Goal: Information Seeking & Learning: Learn about a topic

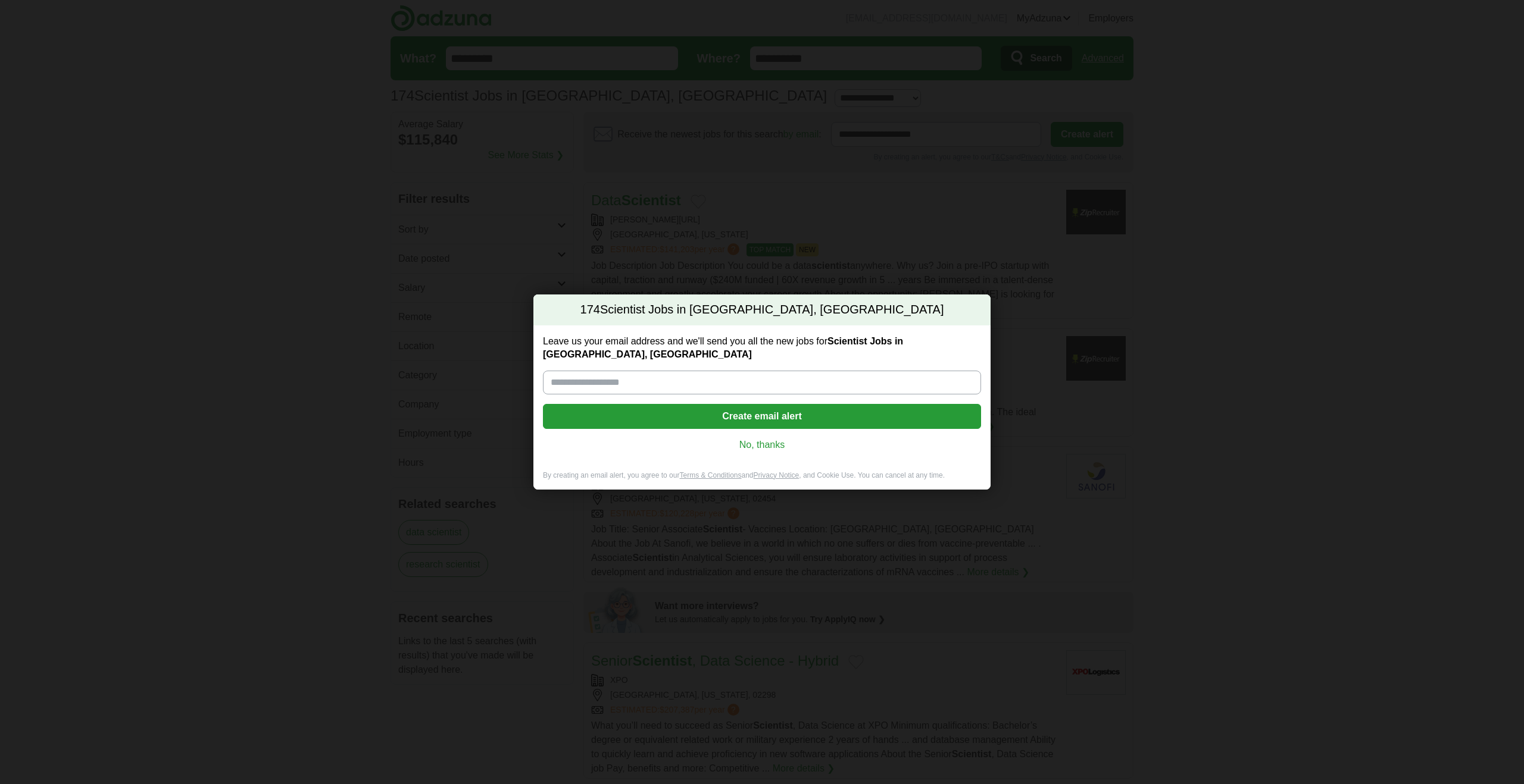
click at [760, 440] on link "No, thanks" at bounding box center [762, 444] width 419 height 13
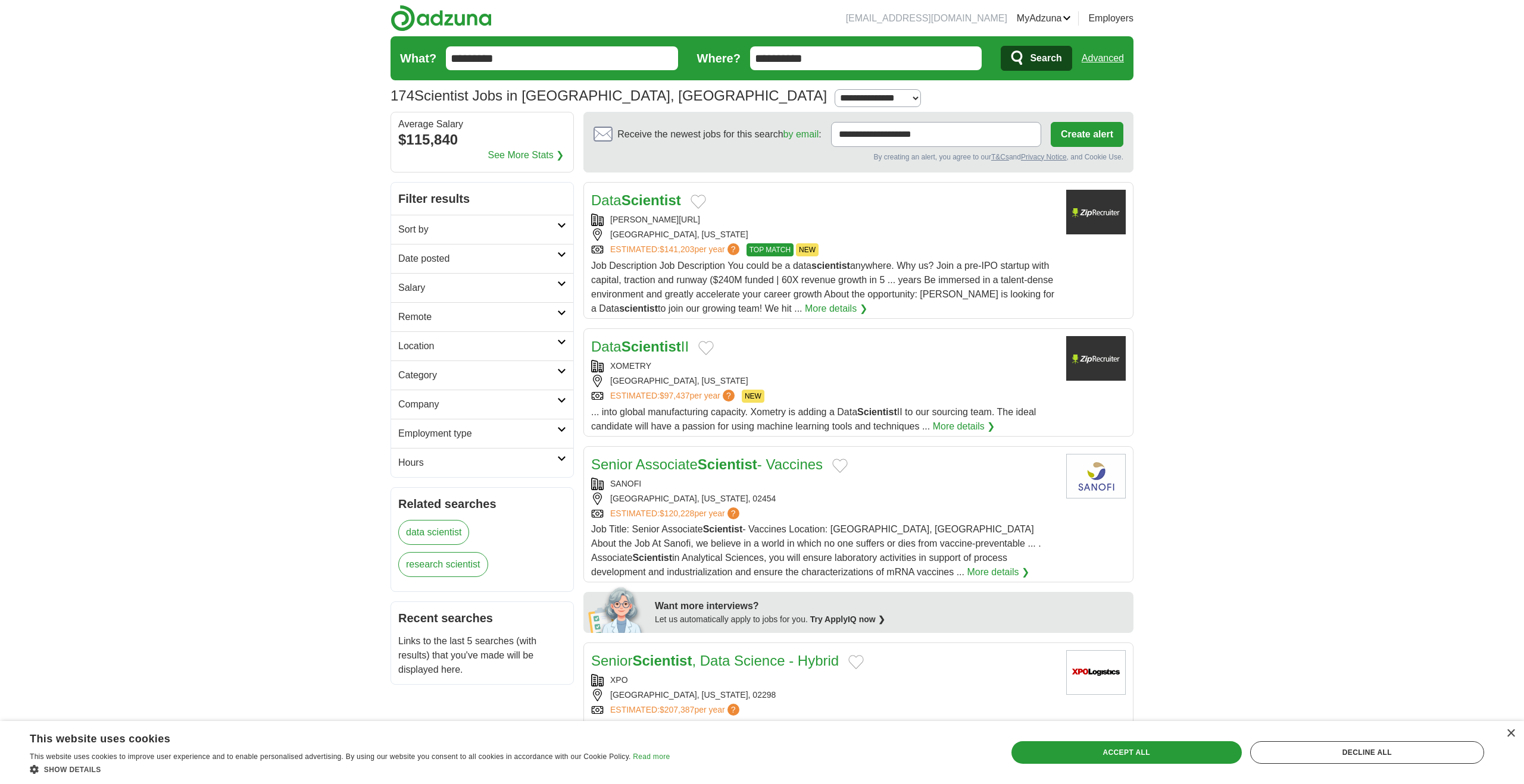
click at [560, 364] on link "Category" at bounding box center [482, 375] width 182 height 29
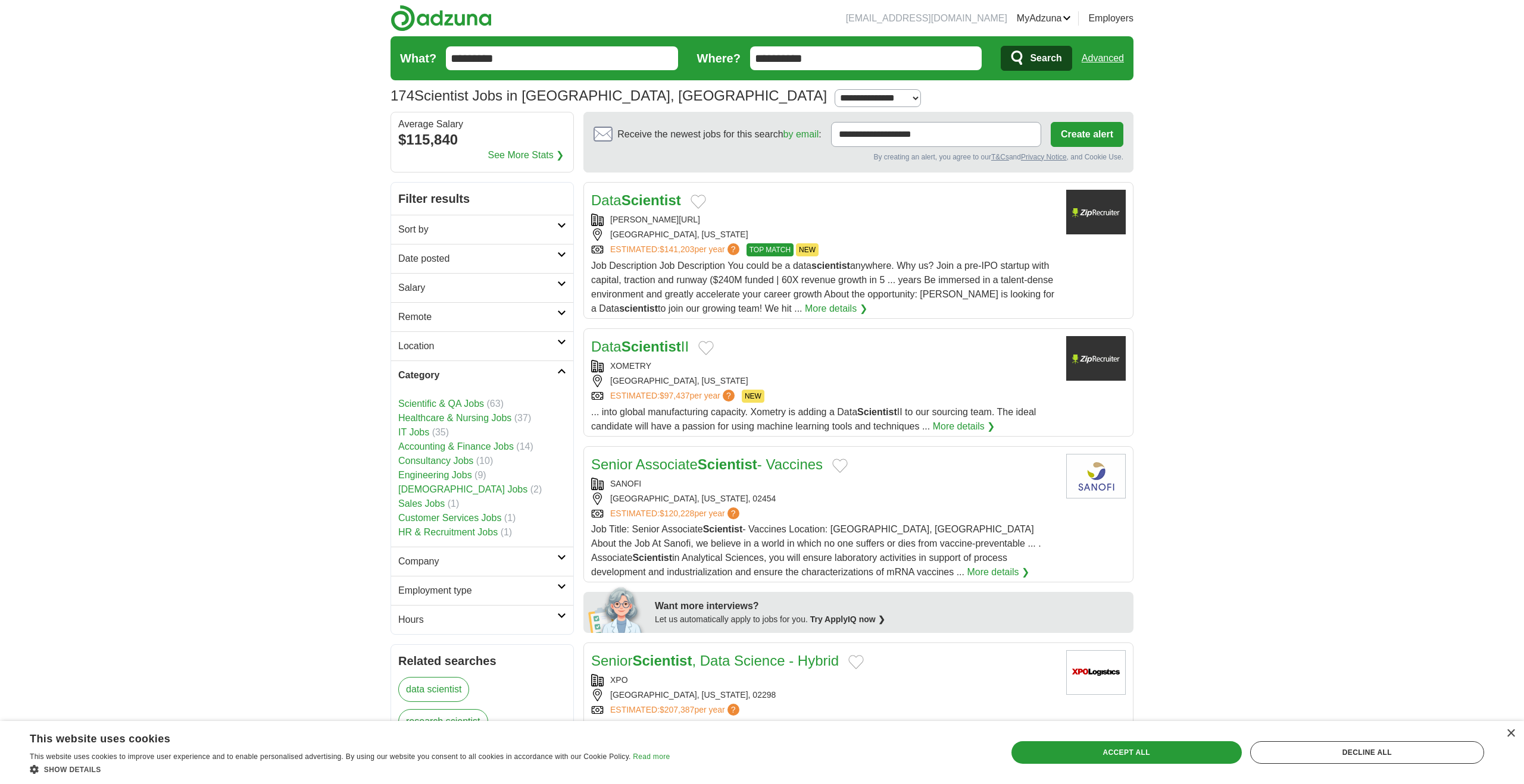
click at [474, 404] on link "Scientific & QA Jobs" at bounding box center [441, 404] width 86 height 10
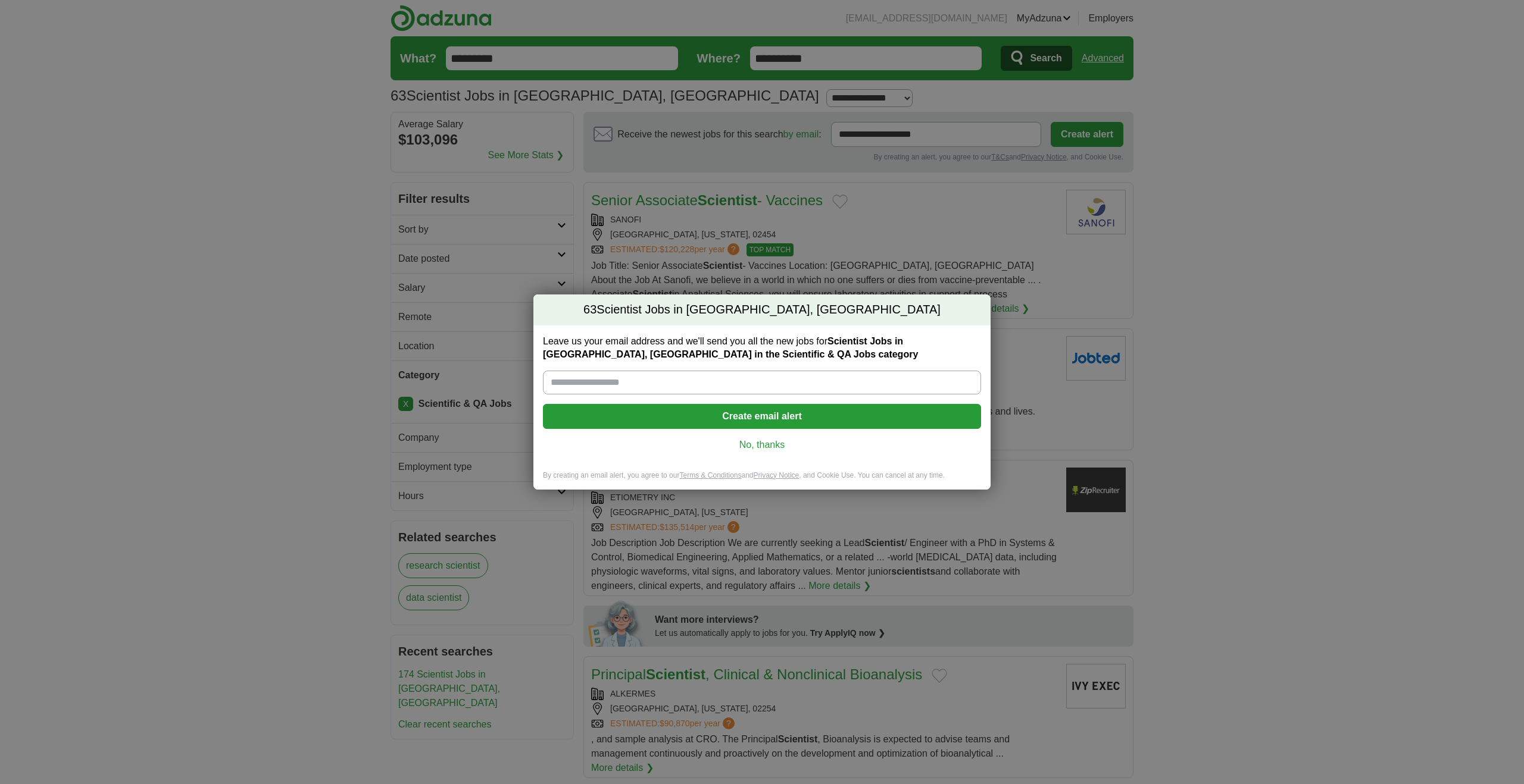
click at [758, 446] on link "No, thanks" at bounding box center [762, 444] width 419 height 13
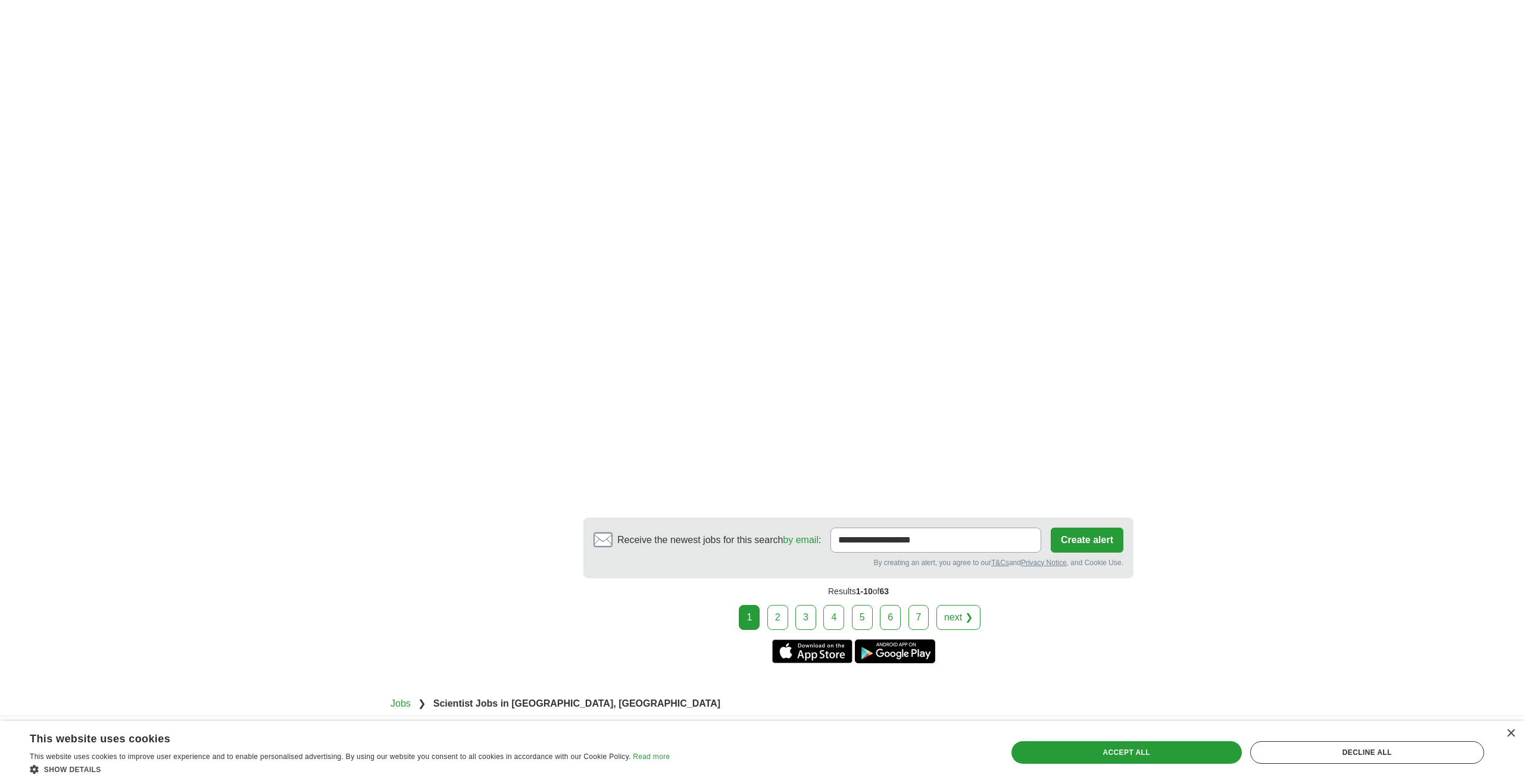
scroll to position [1786, 0]
